Goal: Task Accomplishment & Management: Complete application form

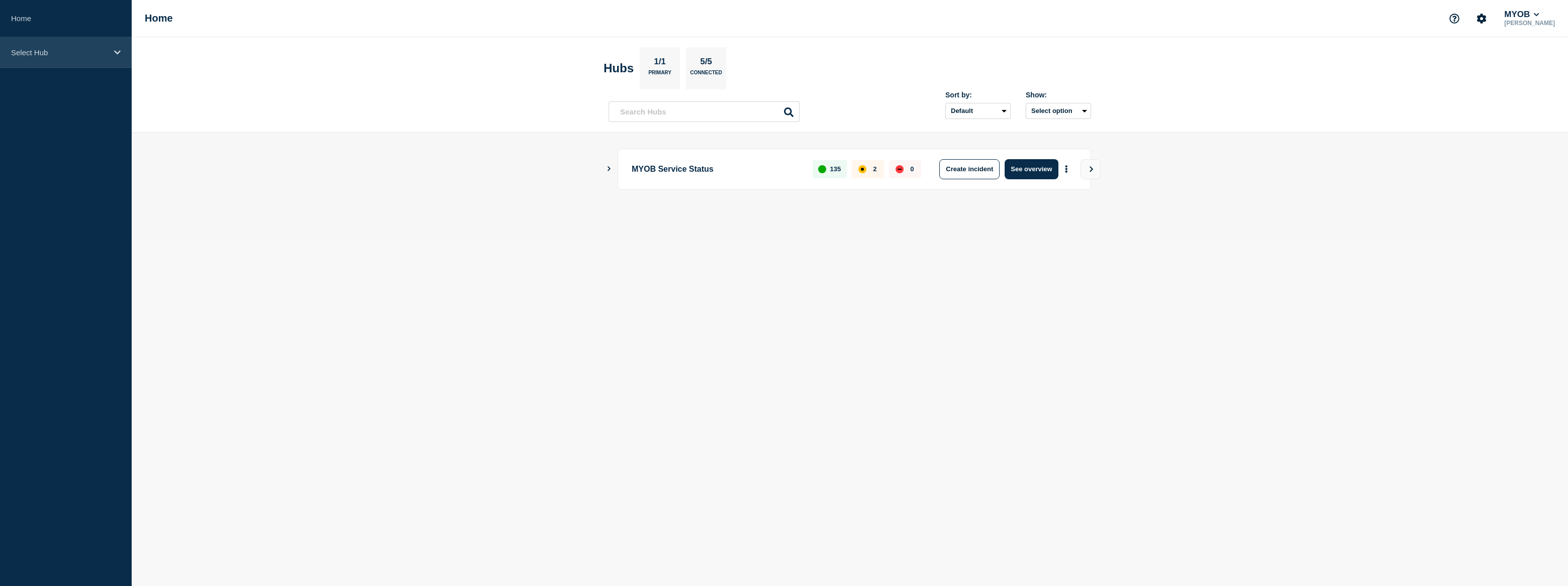
click at [101, 51] on p "Select Hub" at bounding box center [60, 52] width 96 height 9
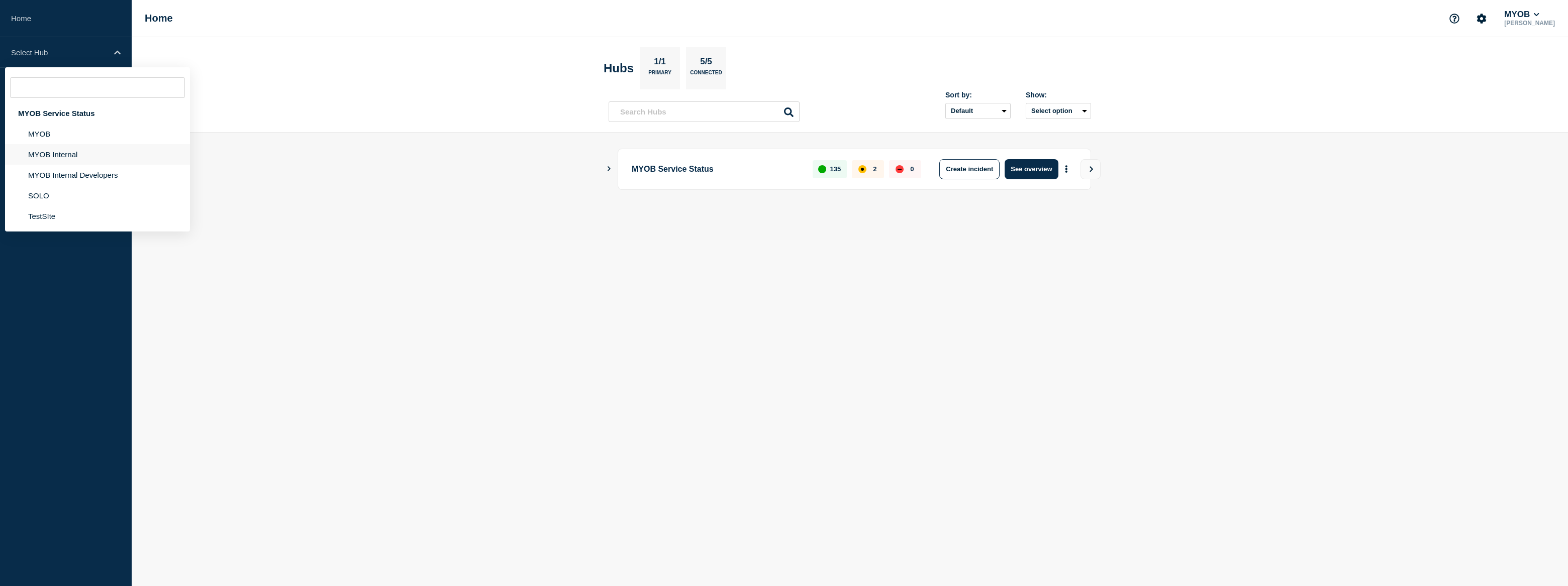
click at [96, 155] on li "MYOB Internal" at bounding box center [97, 155] width 185 height 21
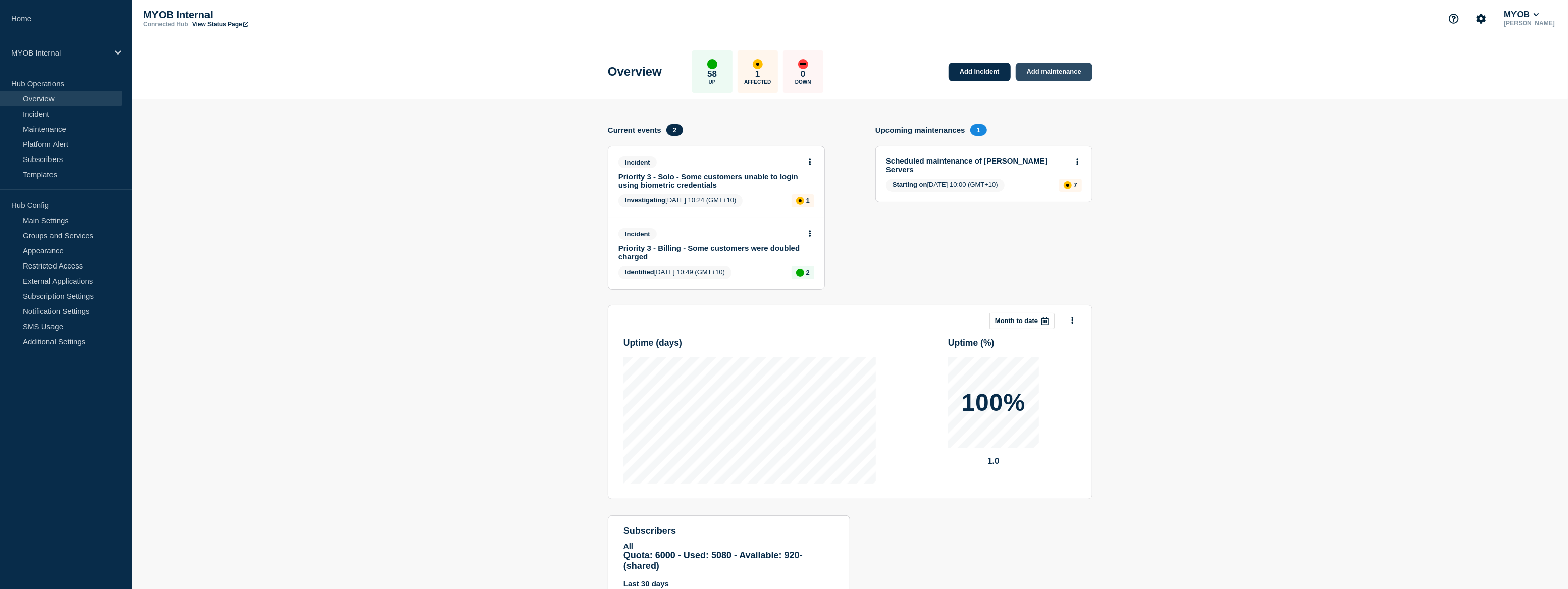
click at [1067, 73] on link "Add maintenance" at bounding box center [1054, 71] width 77 height 18
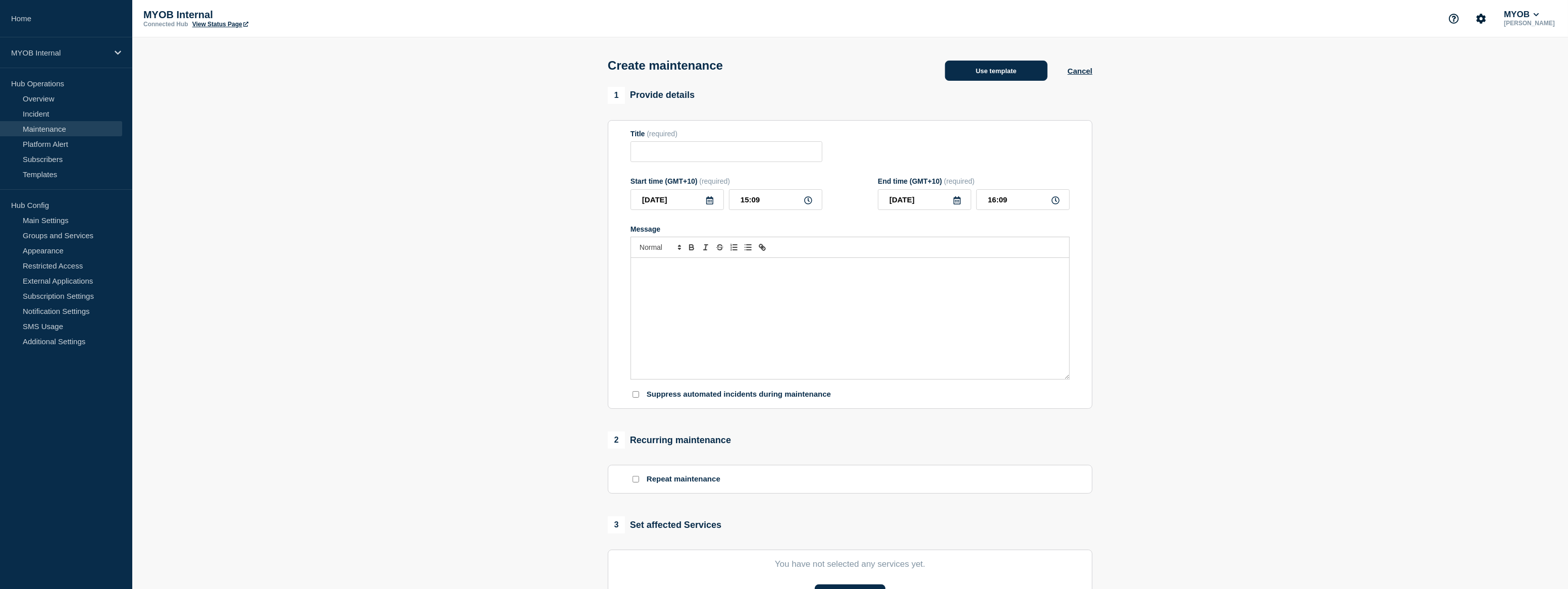
click at [995, 74] on button "Use template" at bounding box center [996, 70] width 103 height 20
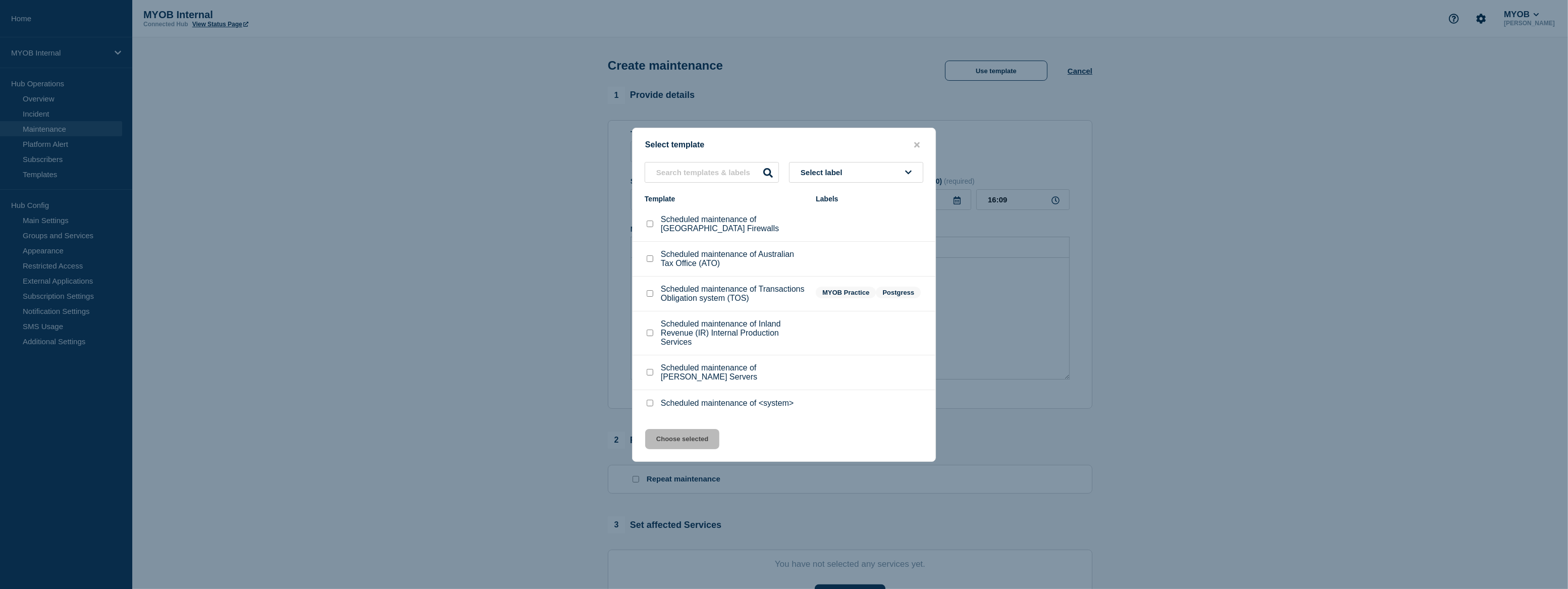
click at [647, 258] on input "Scheduled maintenance of Australian Tax Office (ATO) checkbox" at bounding box center [650, 258] width 6 height 6
checkbox input "true"
click at [687, 441] on button "Choose selected" at bounding box center [682, 439] width 74 height 20
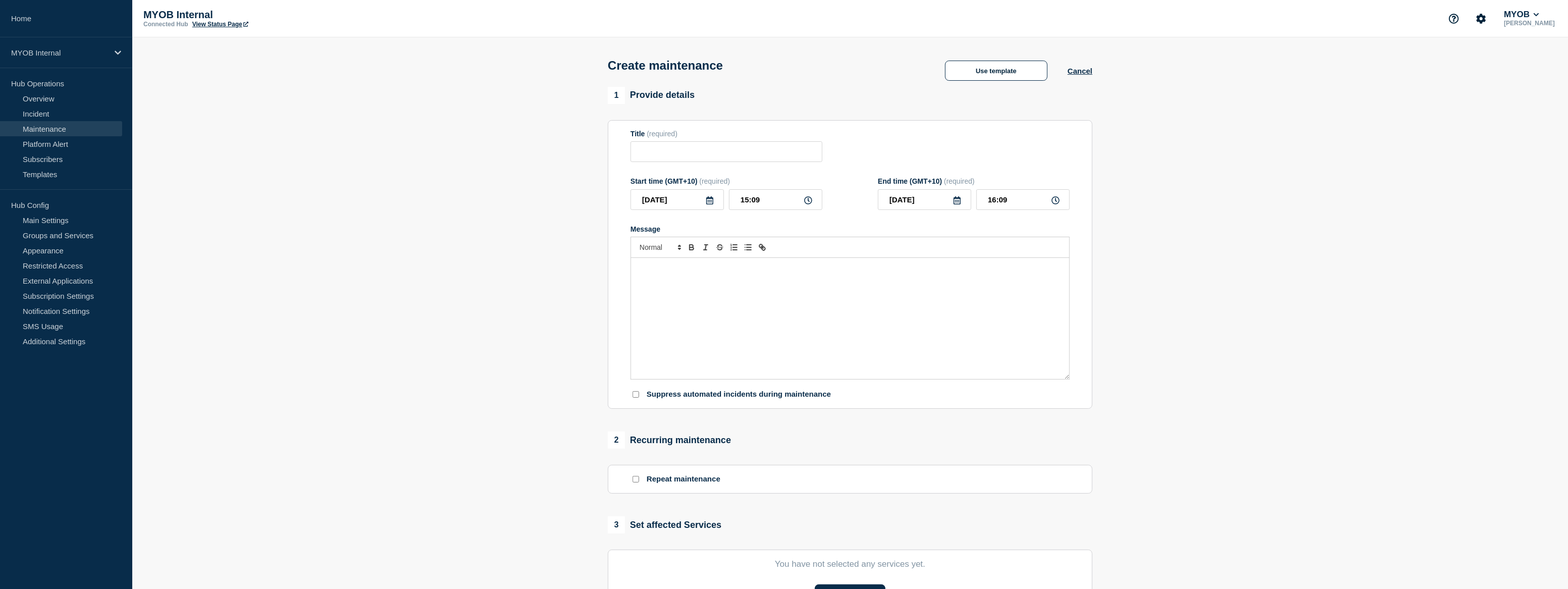
type input "Scheduled maintenance of Australian Tax Office (ATO)"
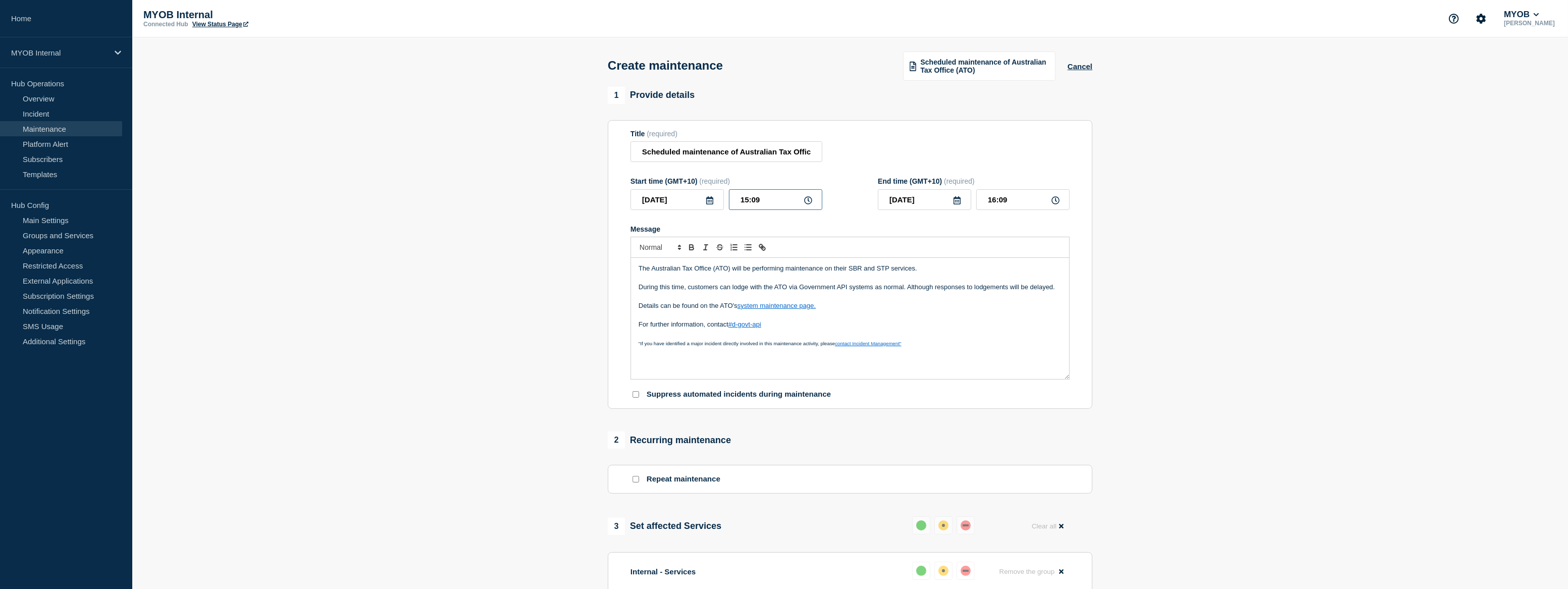
click at [740, 201] on input "15:09" at bounding box center [776, 200] width 93 height 21
type input "22:09"
type input "23:09"
type input "22:39"
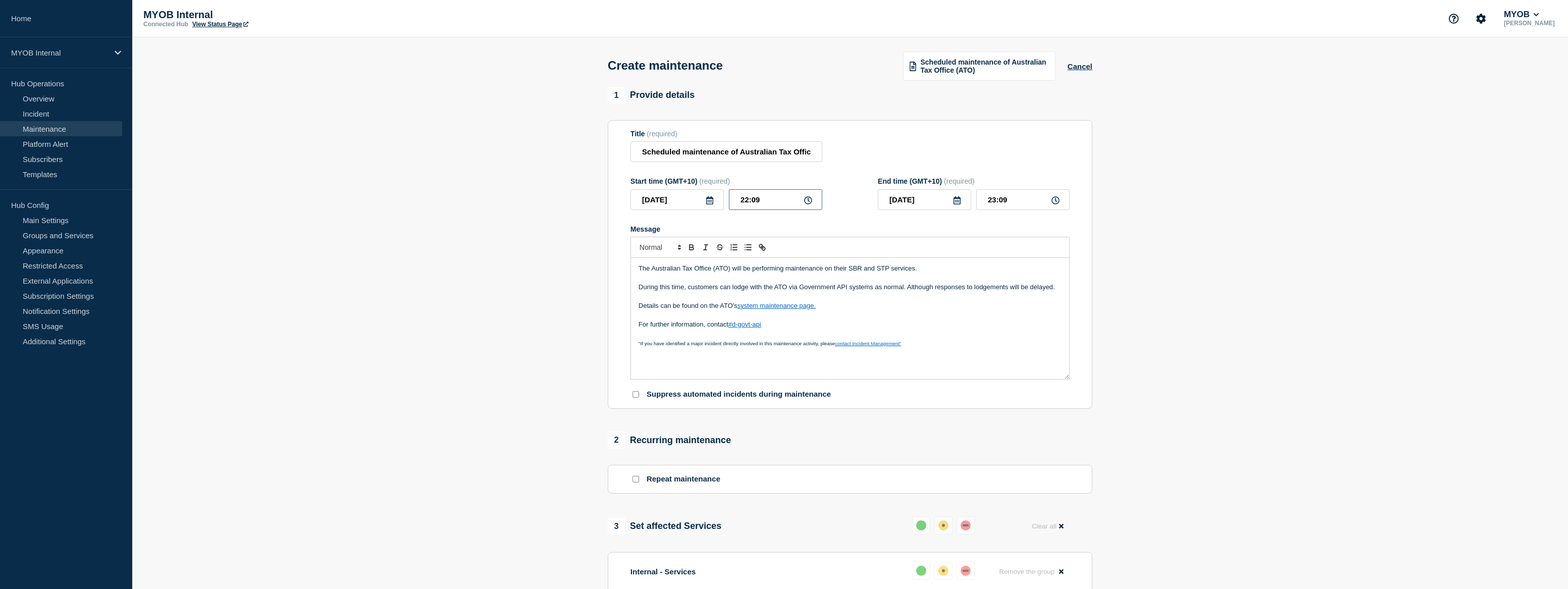
type input "23:39"
type input "22:30"
type input "23:30"
click at [957, 201] on icon at bounding box center [958, 200] width 7 height 8
click at [975, 295] on div "19" at bounding box center [976, 295] width 14 height 14
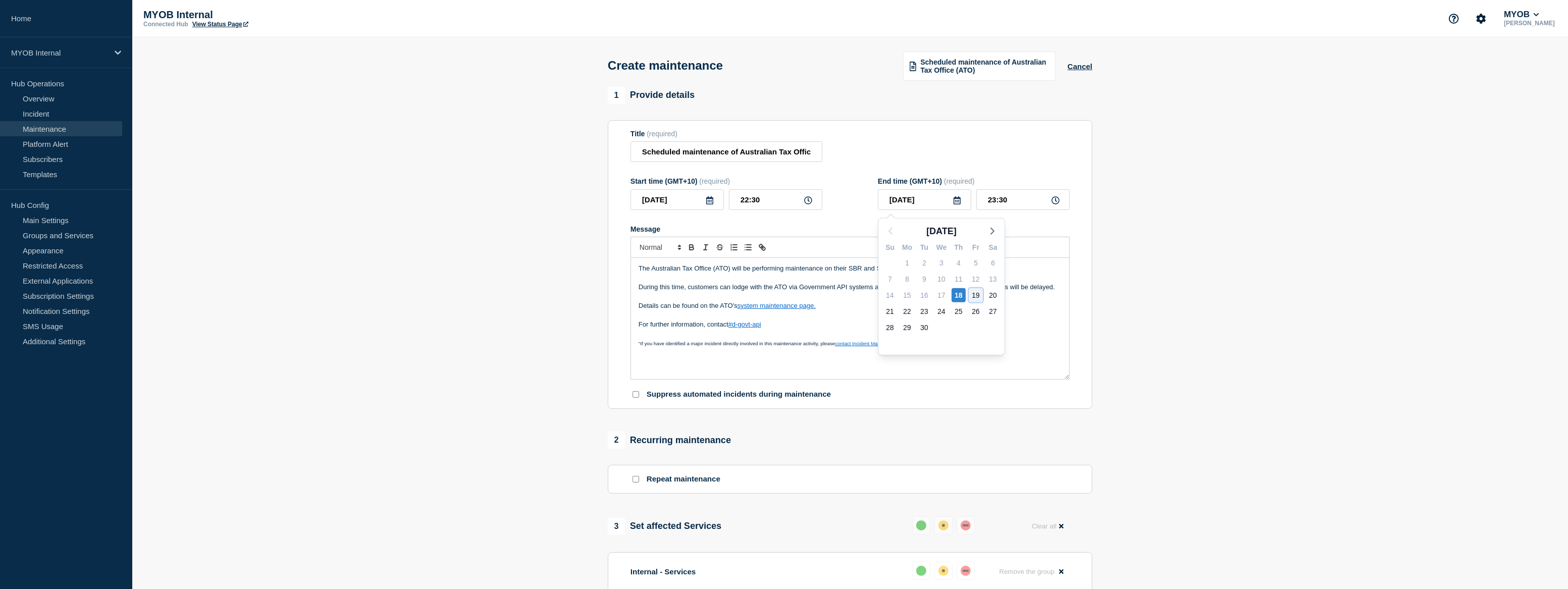
type input "[DATE]"
click at [993, 205] on input "23:30" at bounding box center [1024, 200] width 93 height 21
type input "07:30"
click at [1280, 267] on section "1 Provide details Title (required) Scheduled maintenance of Australian Tax Offi…" at bounding box center [850, 577] width 1436 height 980
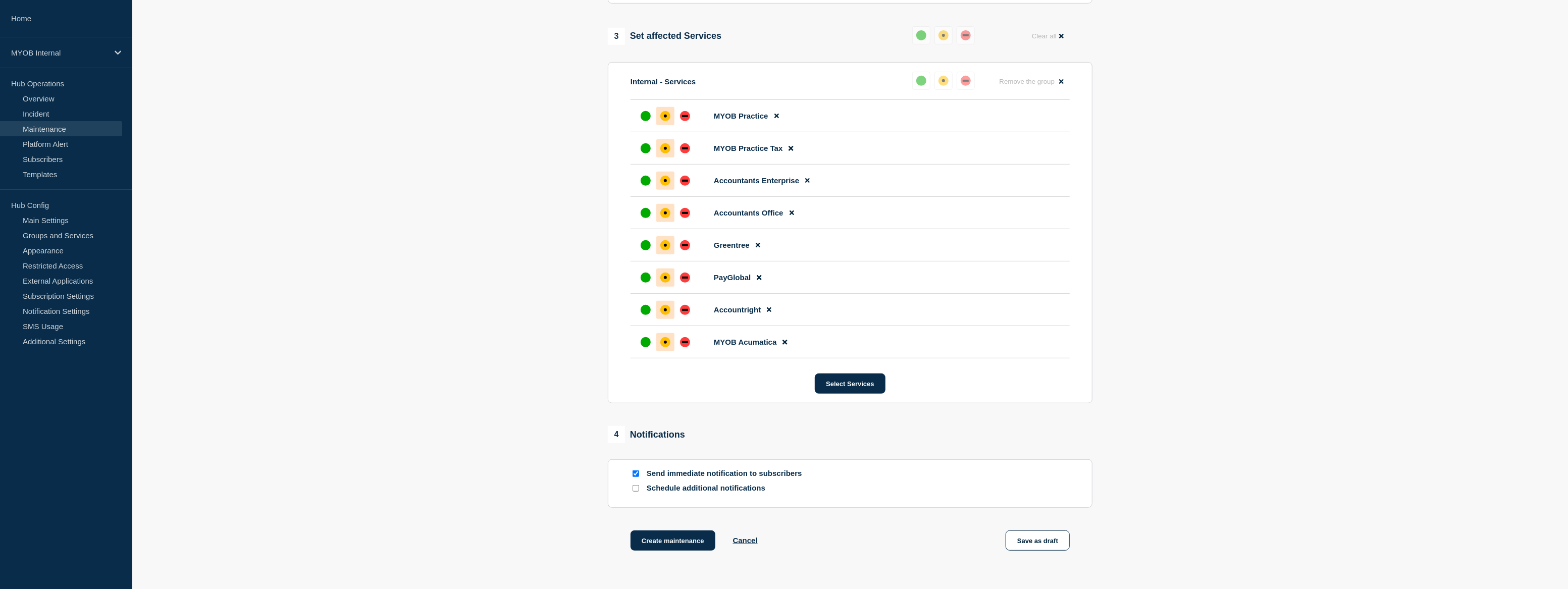
scroll to position [569, 0]
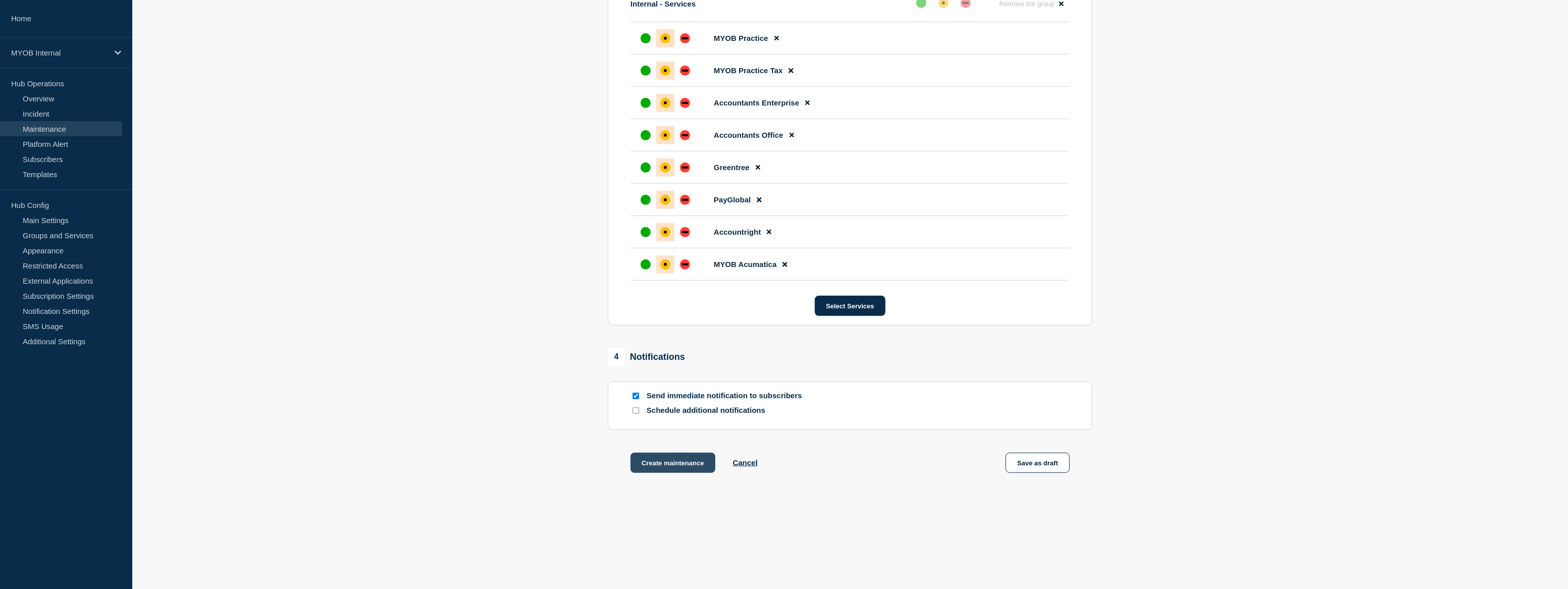
click at [679, 464] on button "Create maintenance" at bounding box center [673, 462] width 84 height 20
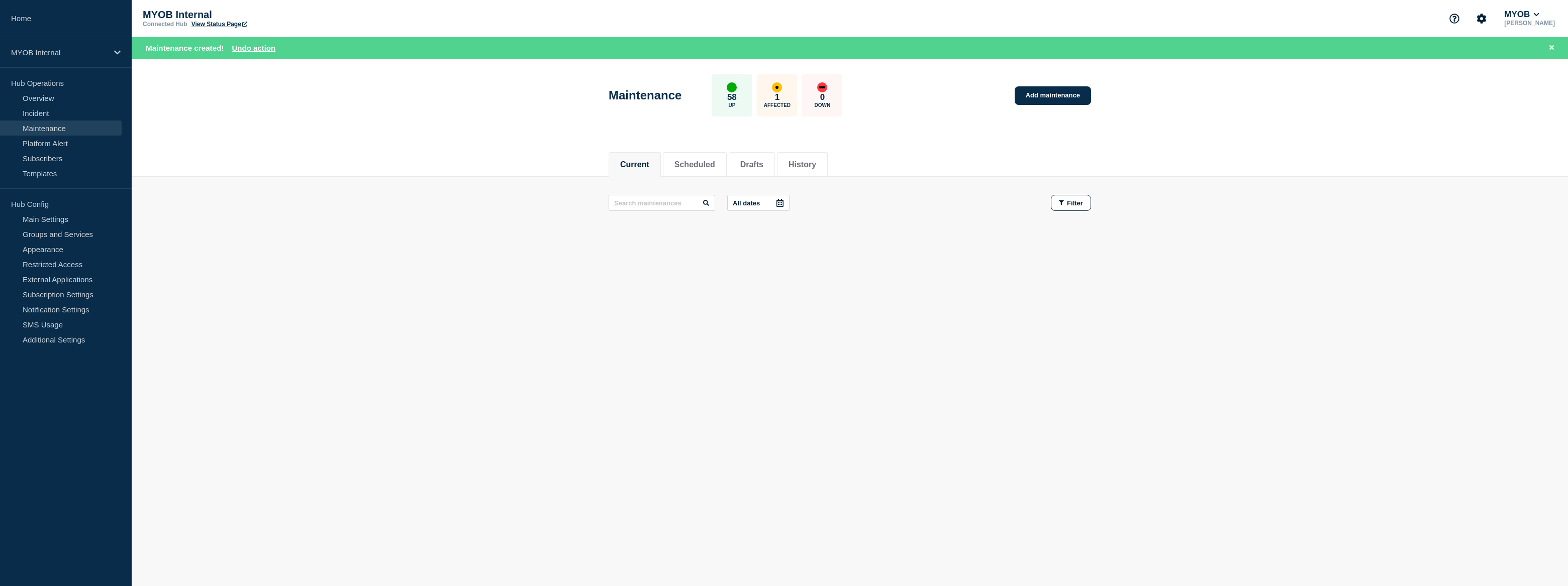
click at [226, 21] on link "View Status Page" at bounding box center [220, 24] width 56 height 7
